Goal: Navigation & Orientation: Find specific page/section

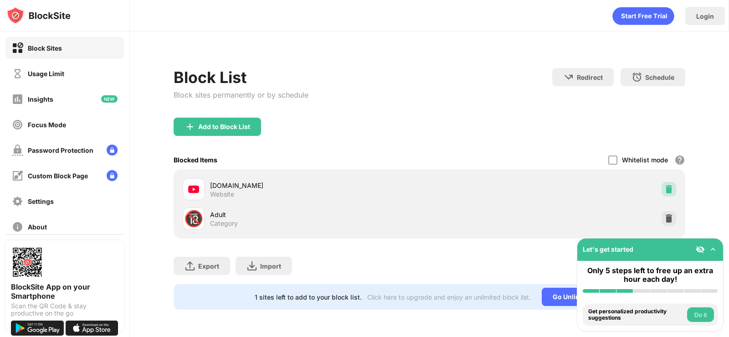
click at [663, 185] on div at bounding box center [668, 189] width 15 height 15
